Goal: Obtain resource: Download file/media

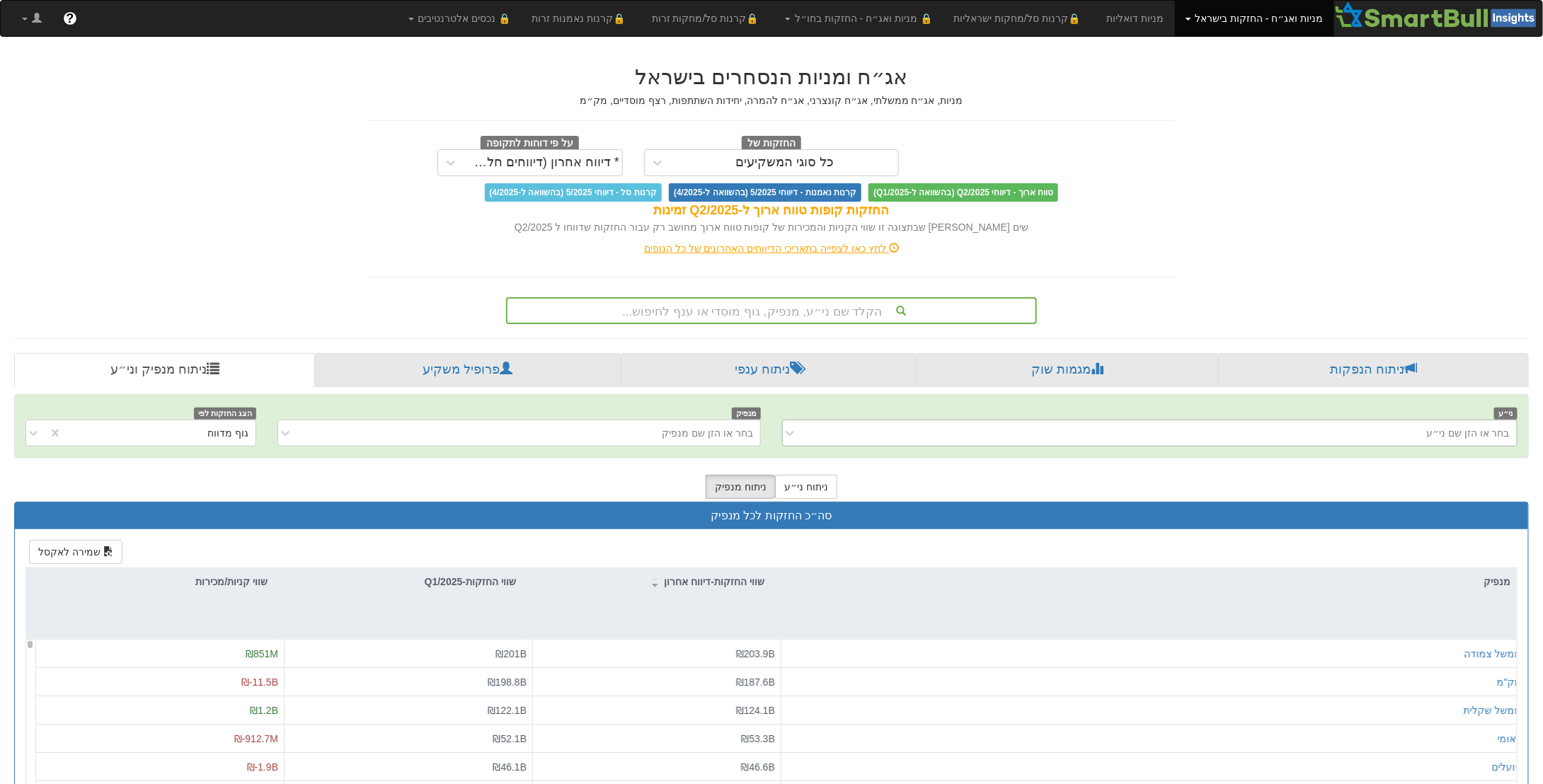
click at [1285, 422] on div "בחר או הזן שם ני״ע" at bounding box center [1161, 433] width 712 height 23
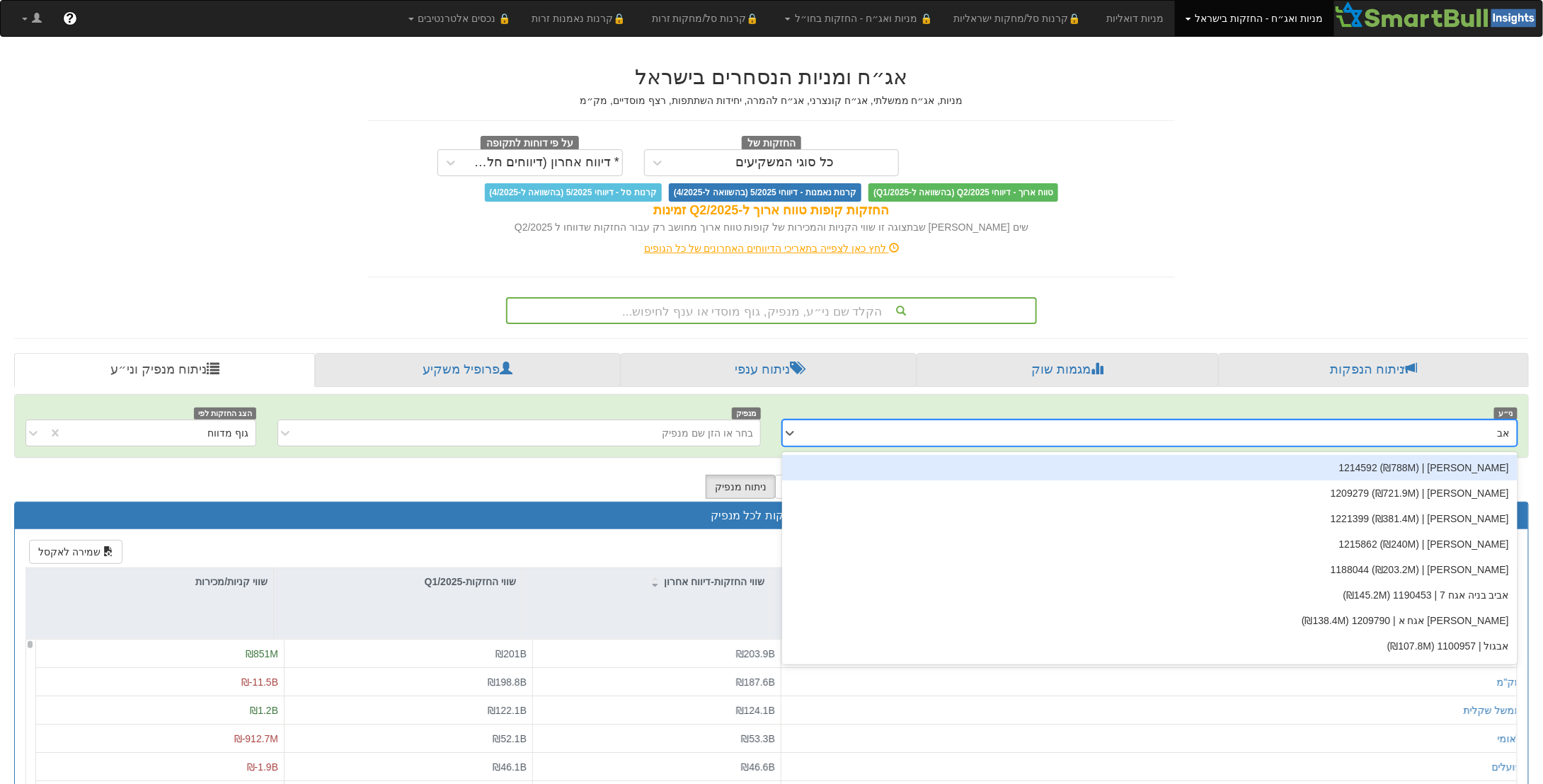
type input "אב"
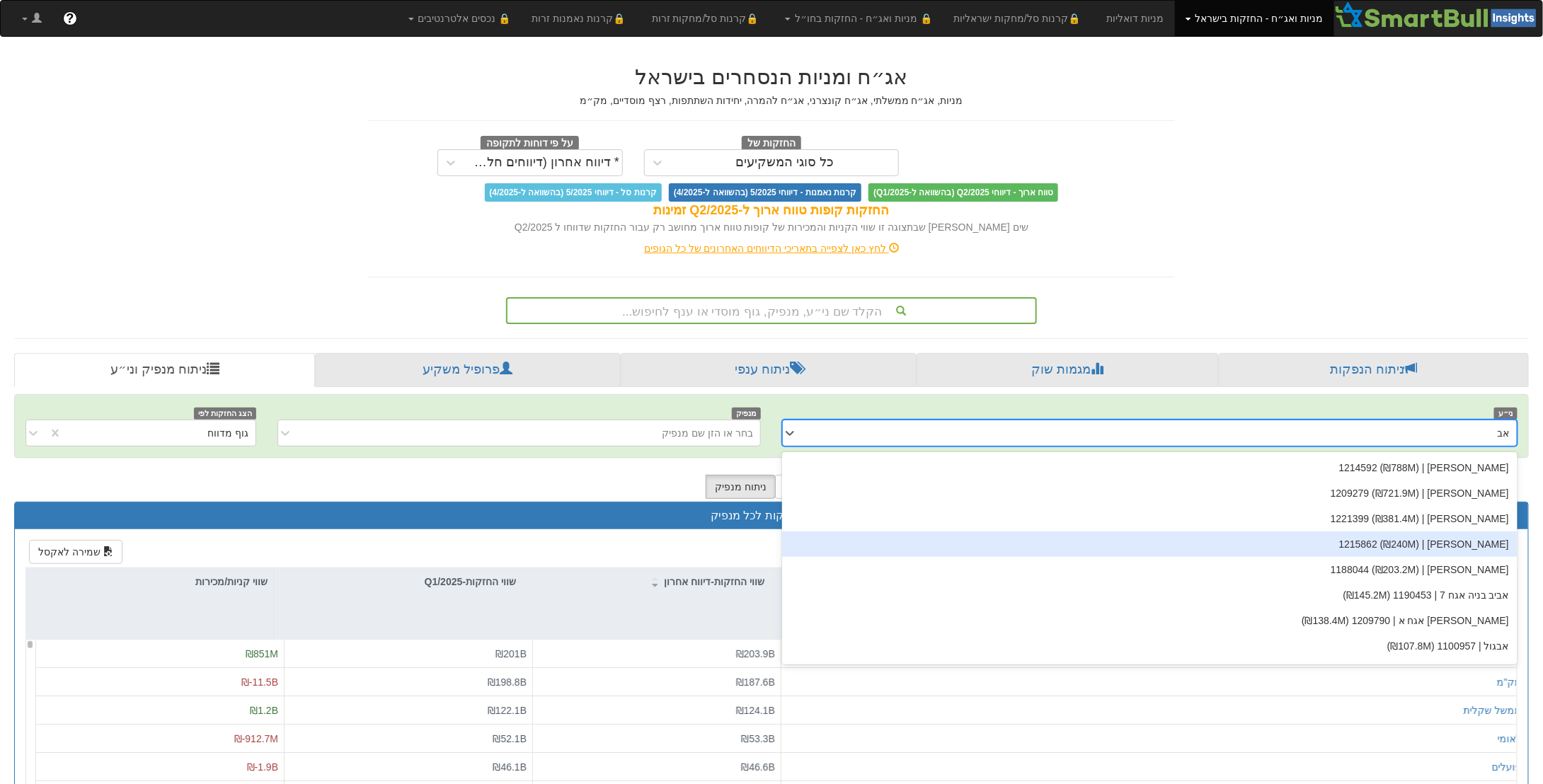
scroll to position [141, 0]
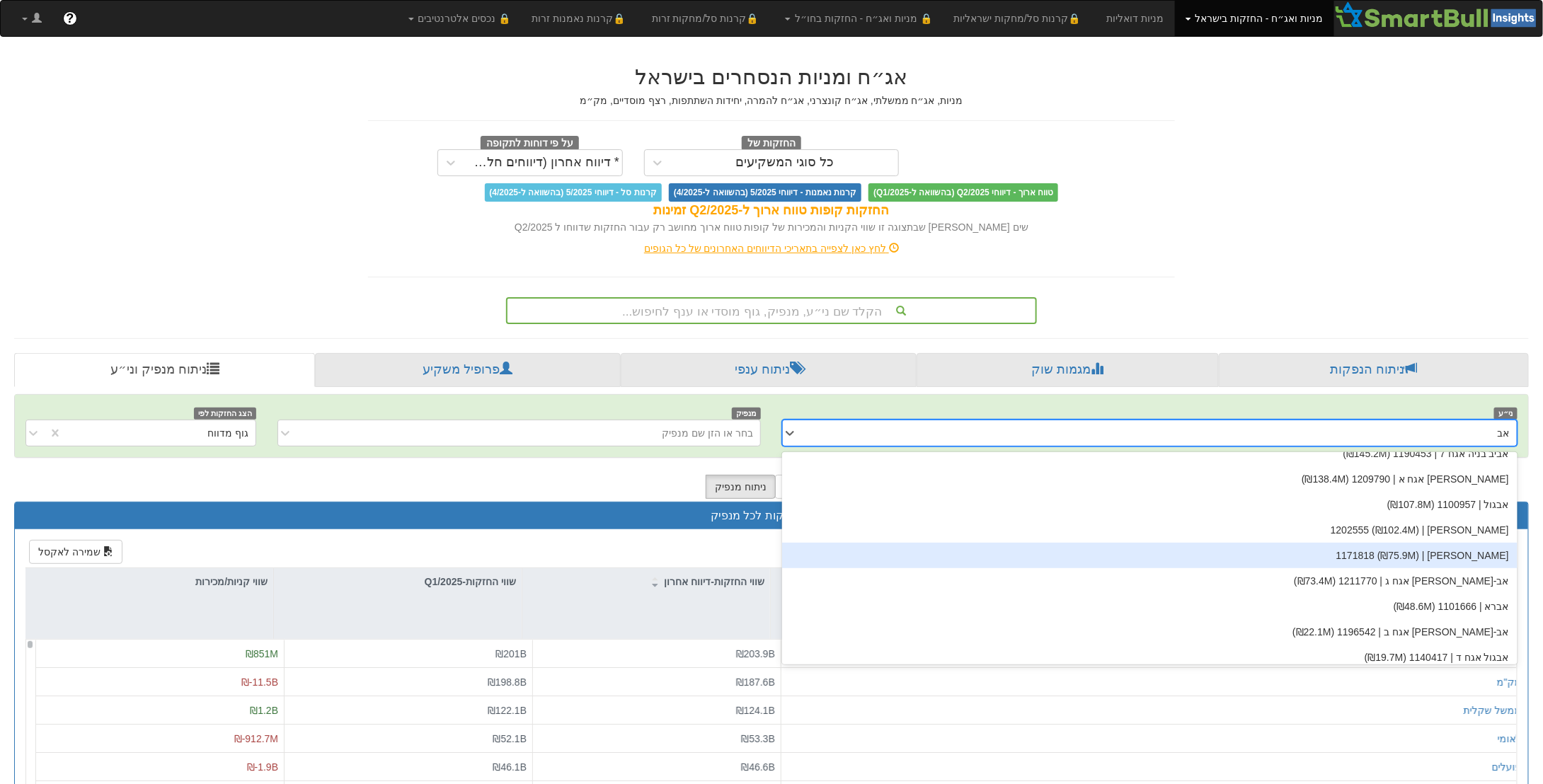
click at [1456, 555] on div "[PERSON_NAME] | 1171818 (₪75.9M)" at bounding box center [1150, 555] width 735 height 26
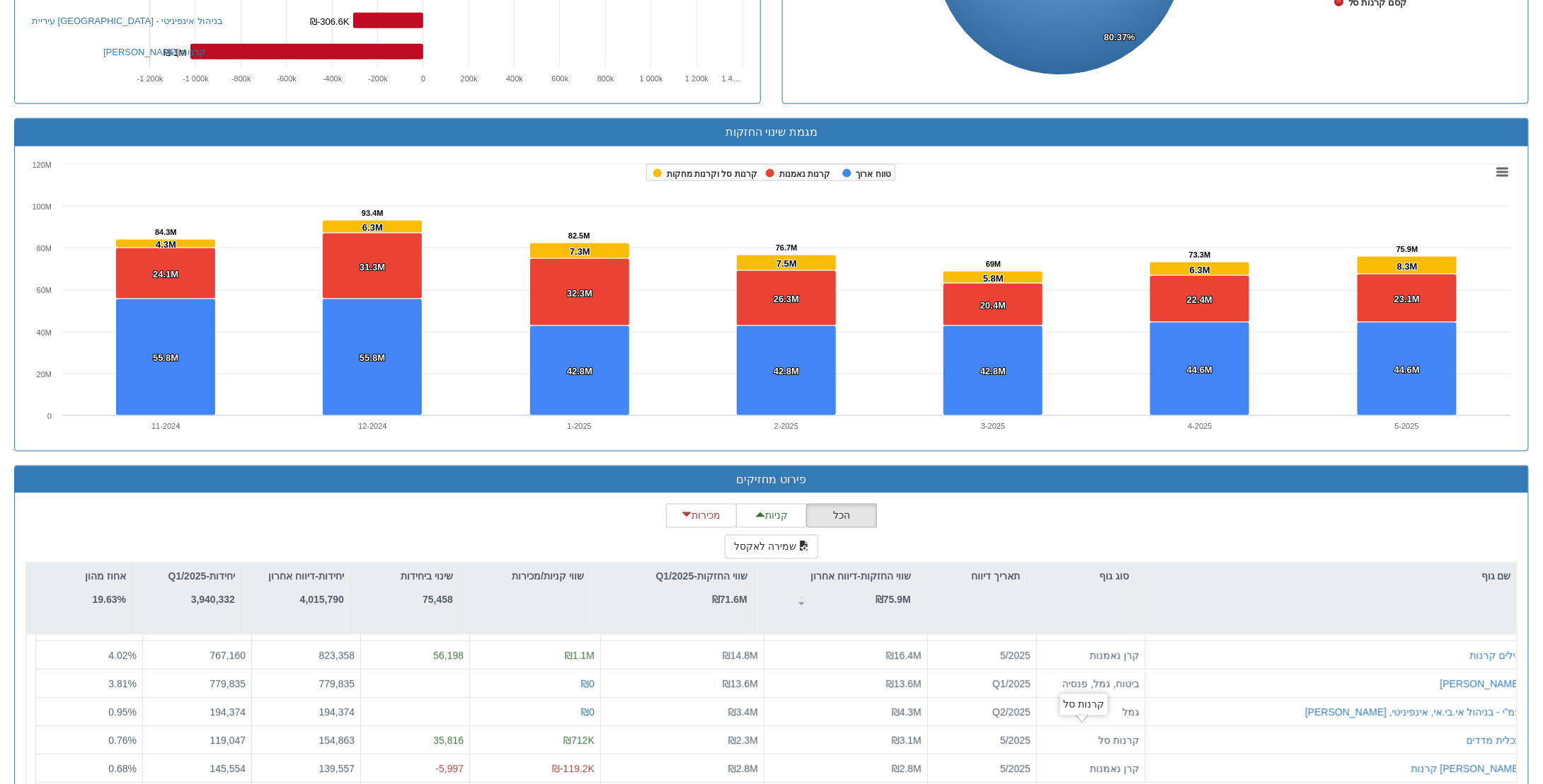
scroll to position [991, 0]
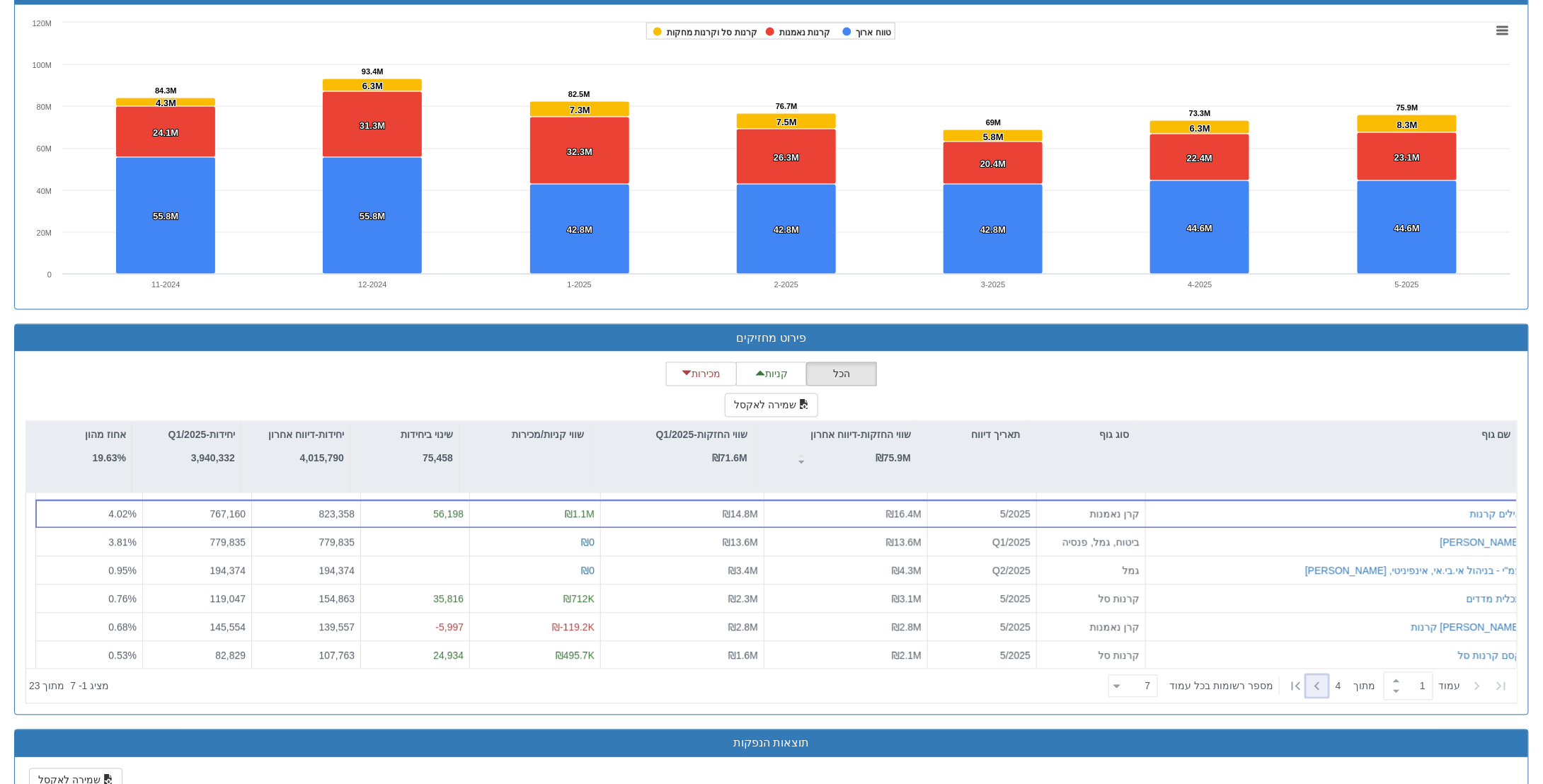
click at [1315, 683] on icon at bounding box center [1317, 686] width 17 height 17
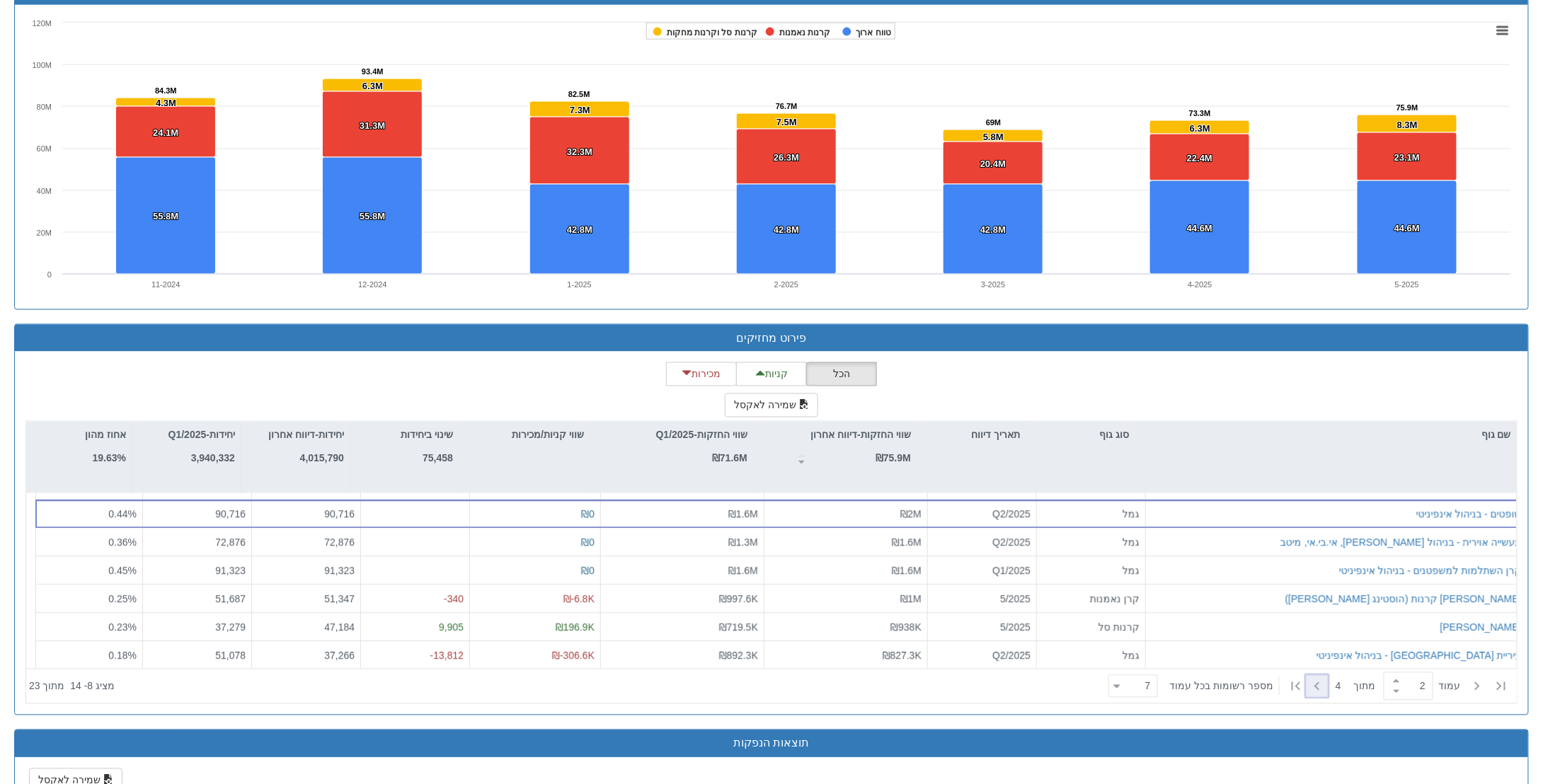
click at [1315, 683] on icon at bounding box center [1317, 686] width 17 height 17
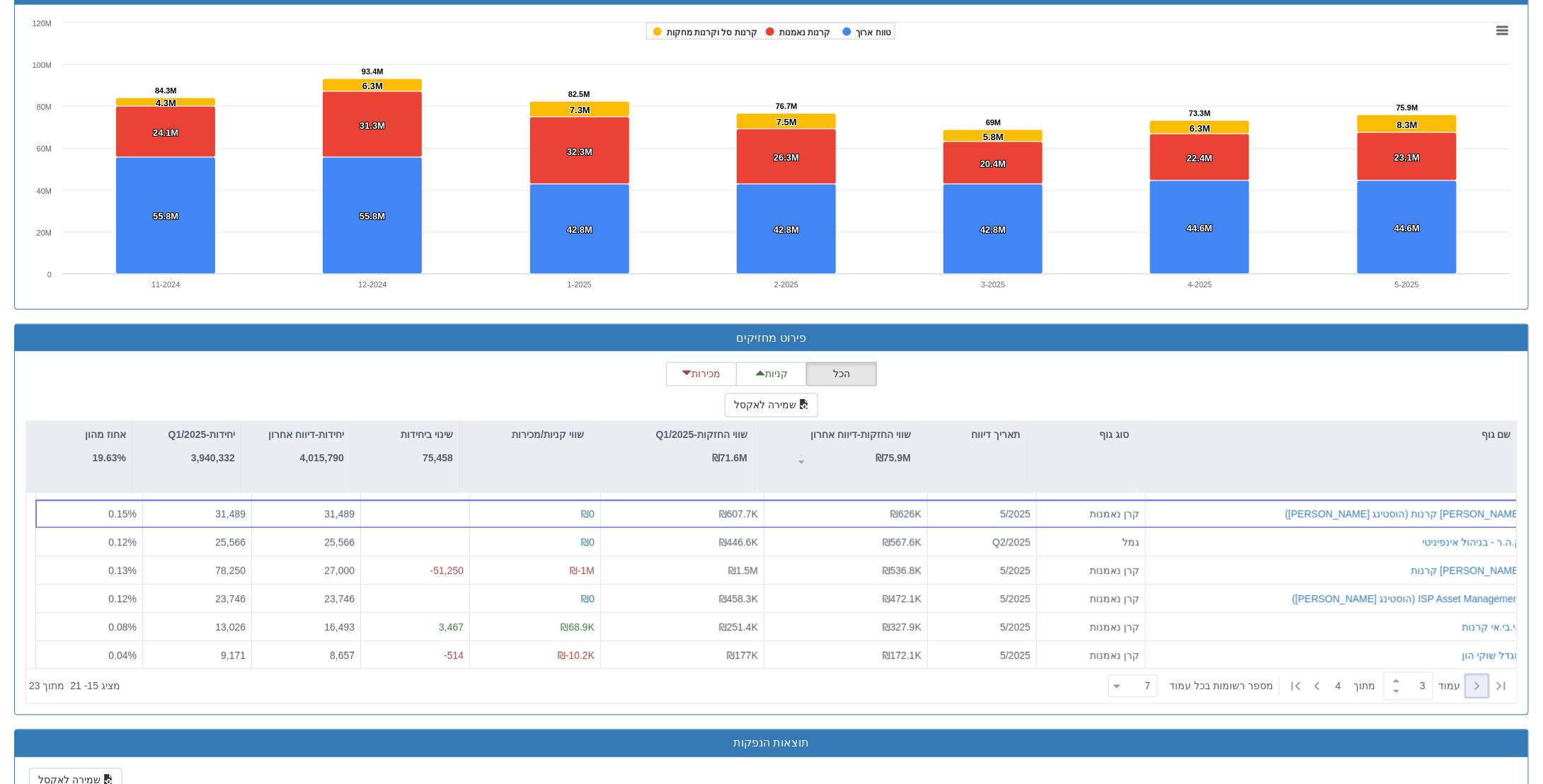
click at [1472, 683] on icon at bounding box center [1477, 686] width 17 height 17
type input "1"
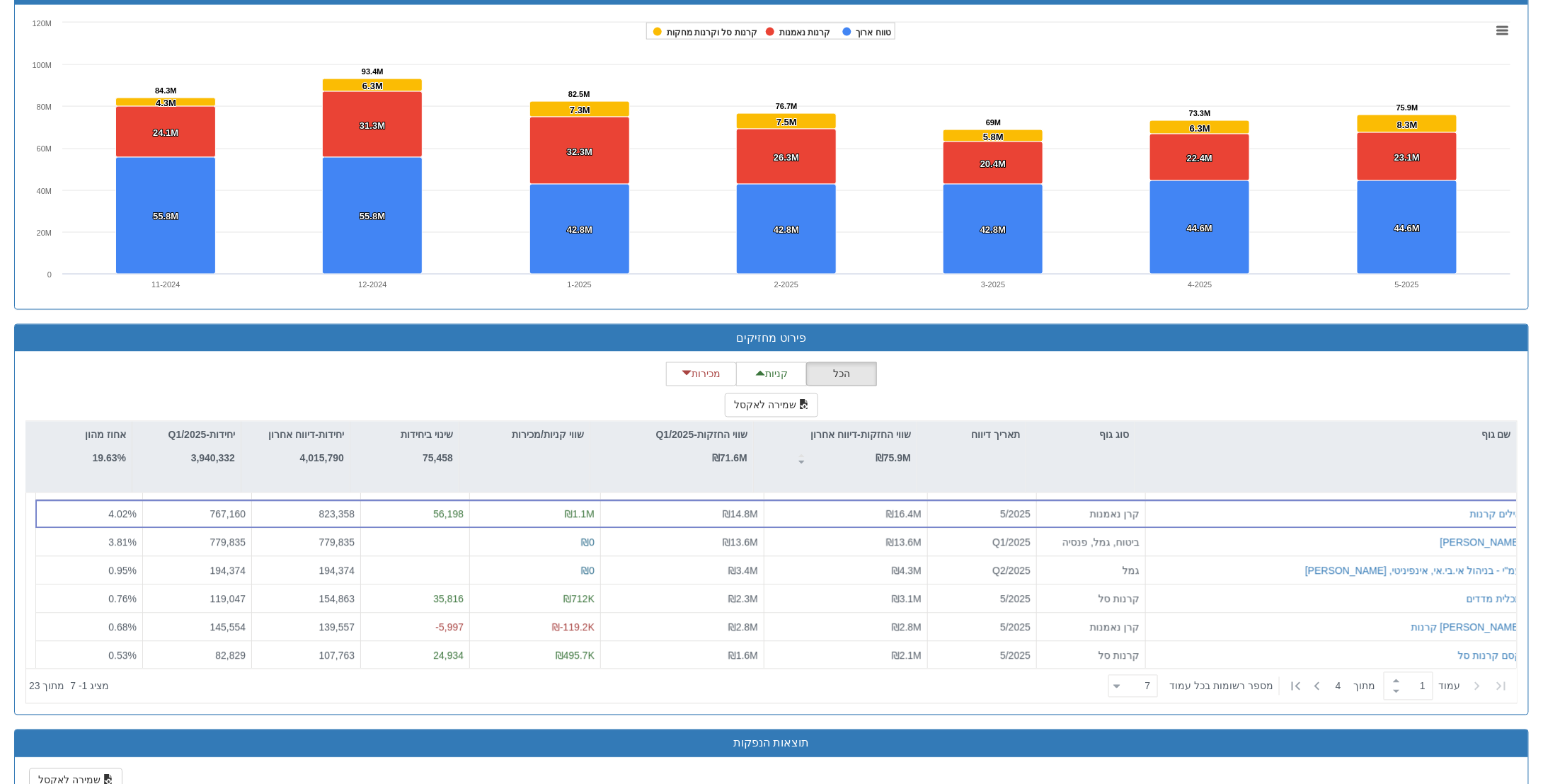
scroll to position [637, 0]
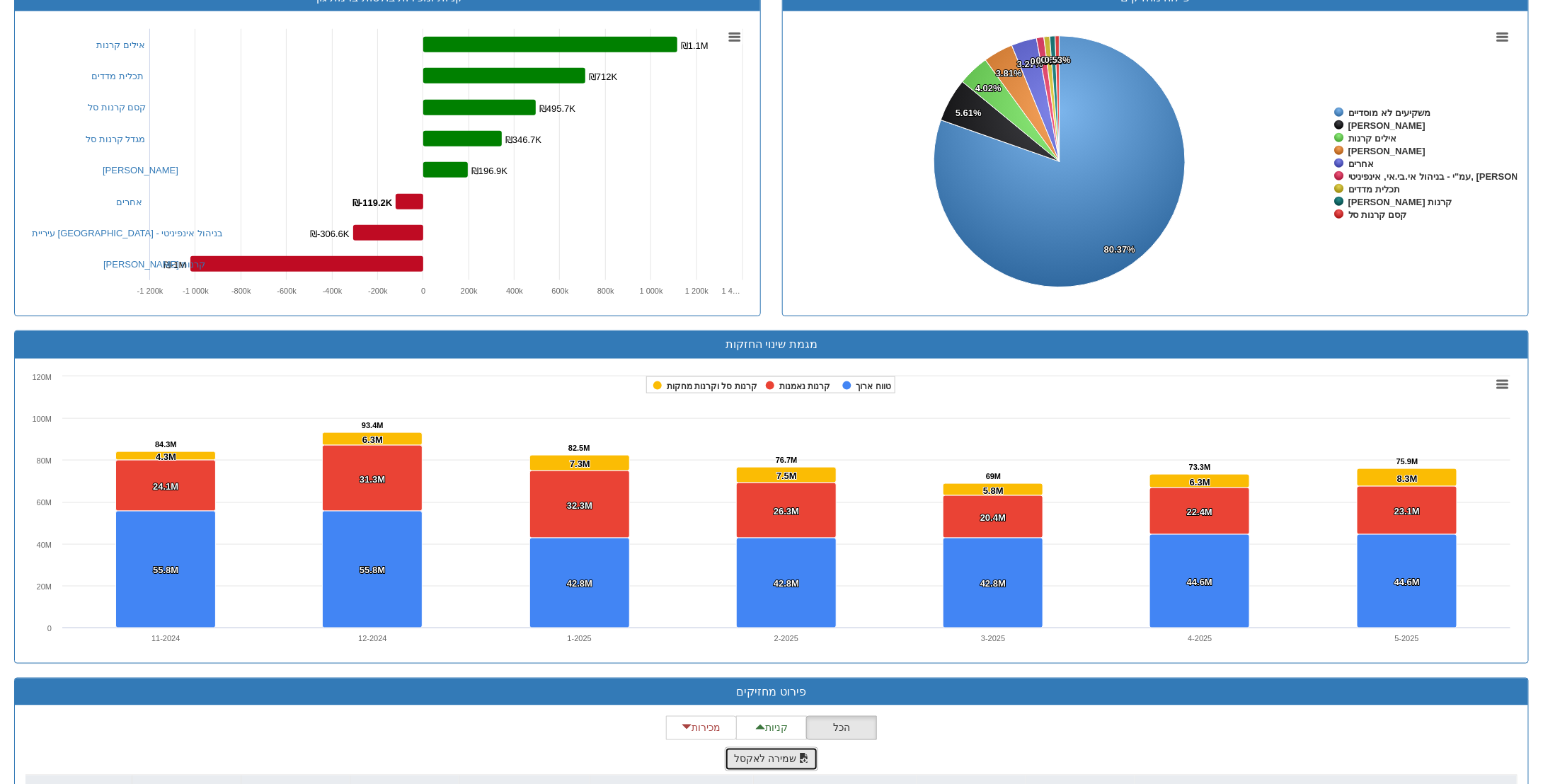
click at [781, 754] on button "שמירה לאקסל" at bounding box center [772, 759] width 94 height 24
